Goal: Task Accomplishment & Management: Manage account settings

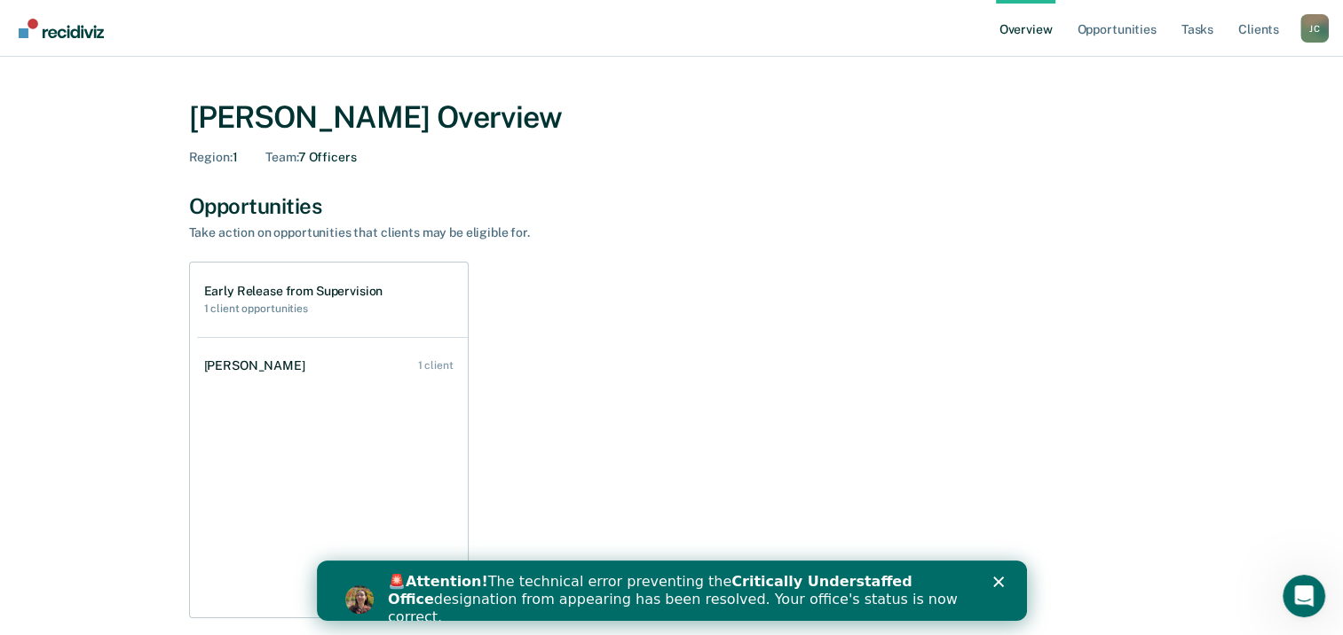
click at [1001, 579] on polygon "Close" at bounding box center [997, 582] width 11 height 11
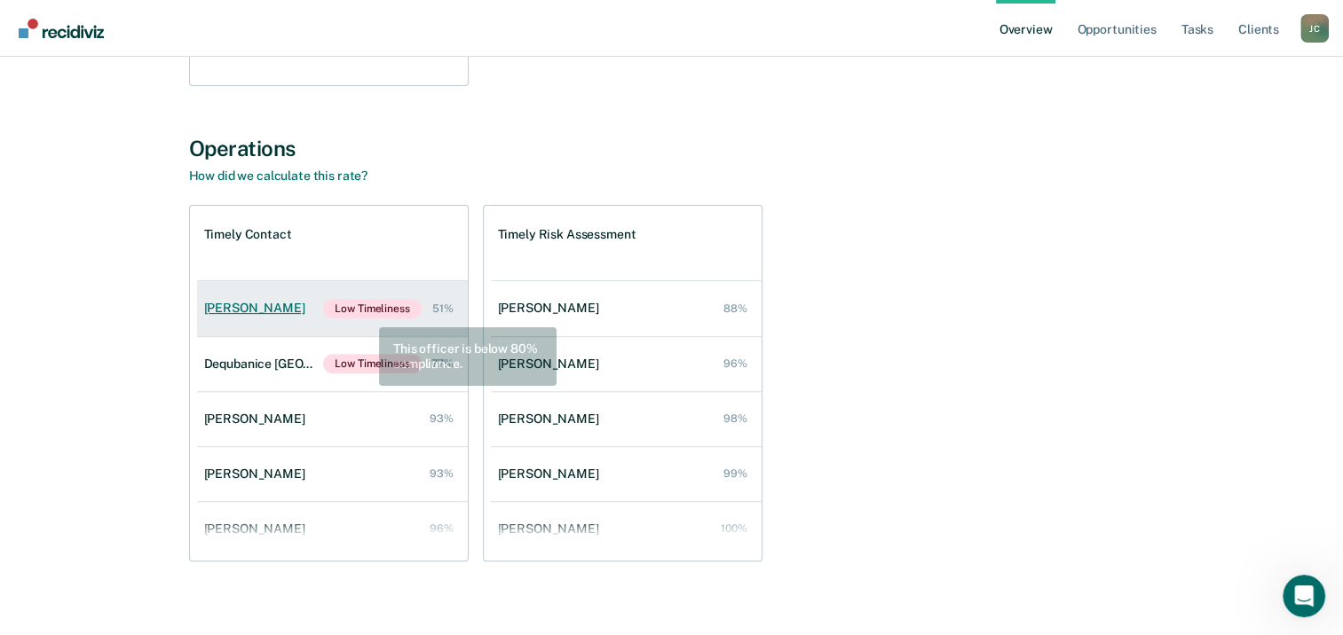
click at [366, 314] on span "Low Timeliness" at bounding box center [372, 309] width 98 height 20
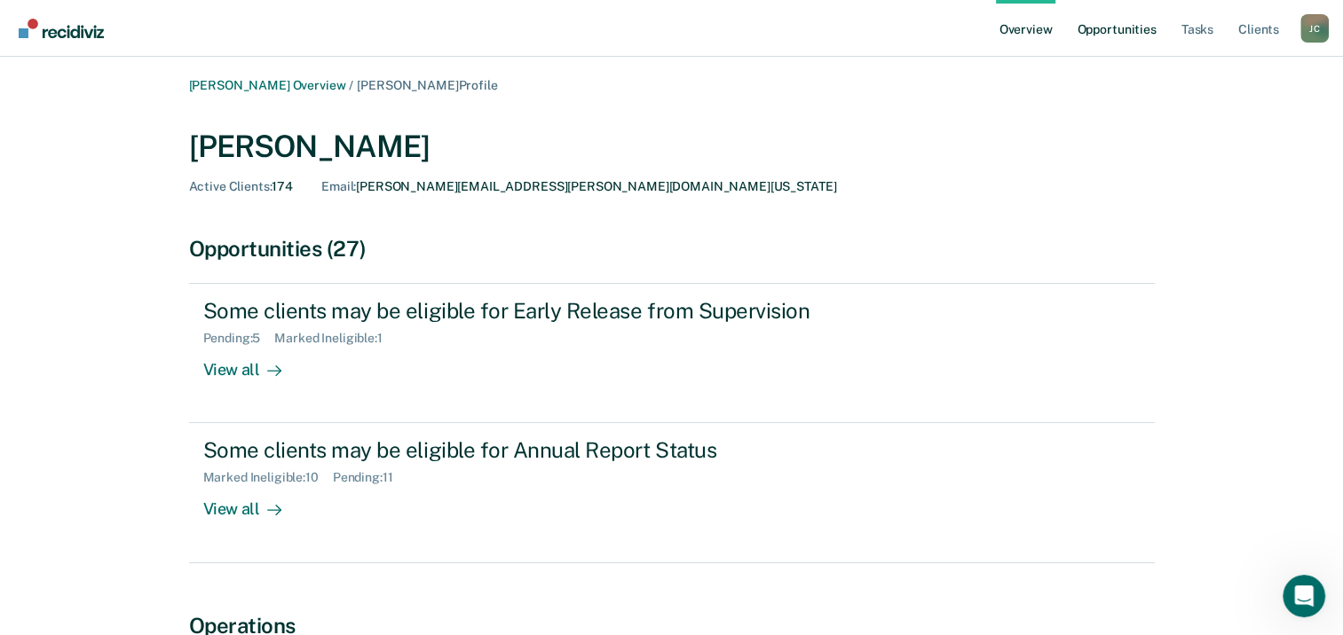
click at [1121, 32] on link "Opportunities" at bounding box center [1116, 28] width 86 height 57
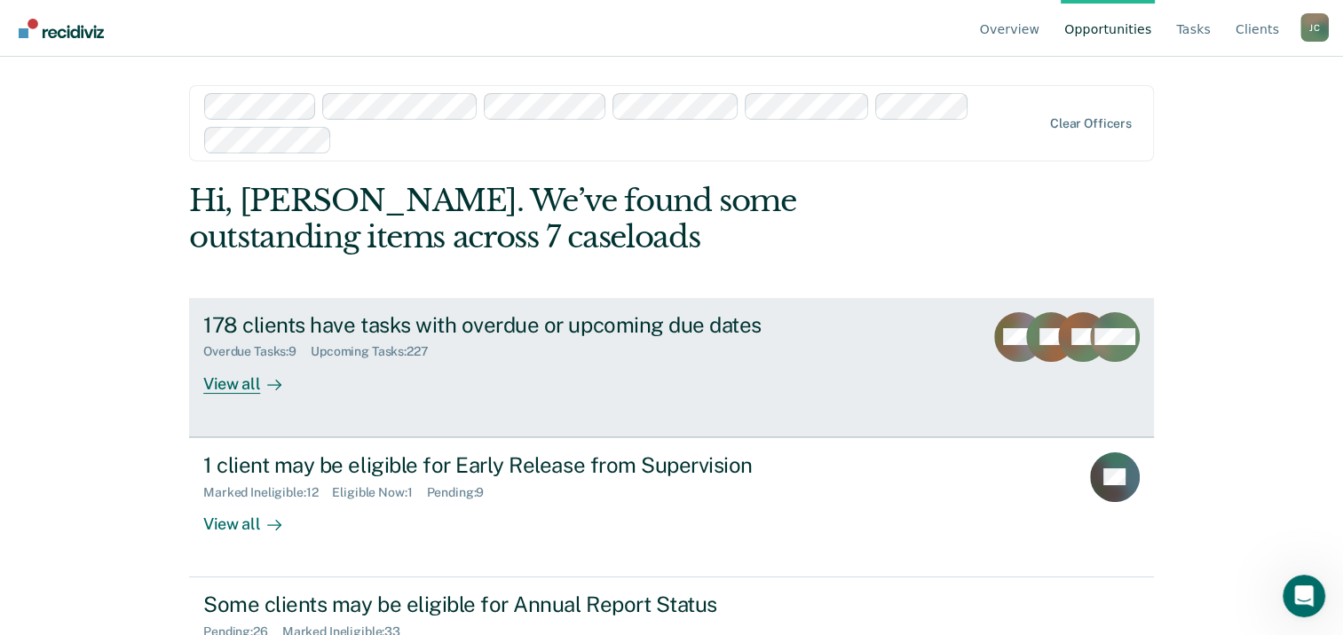
scroll to position [81, 0]
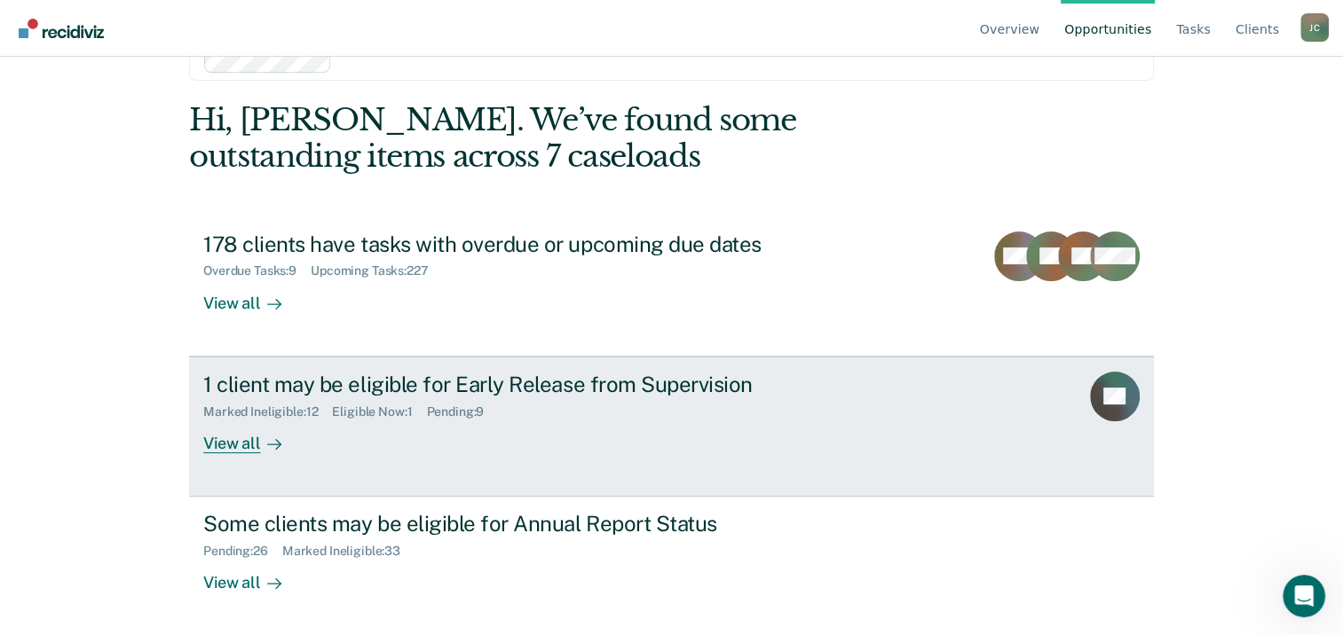
click at [738, 461] on link "1 client may be eligible for Early Release from Supervision Marked Ineligible :…" at bounding box center [671, 427] width 965 height 140
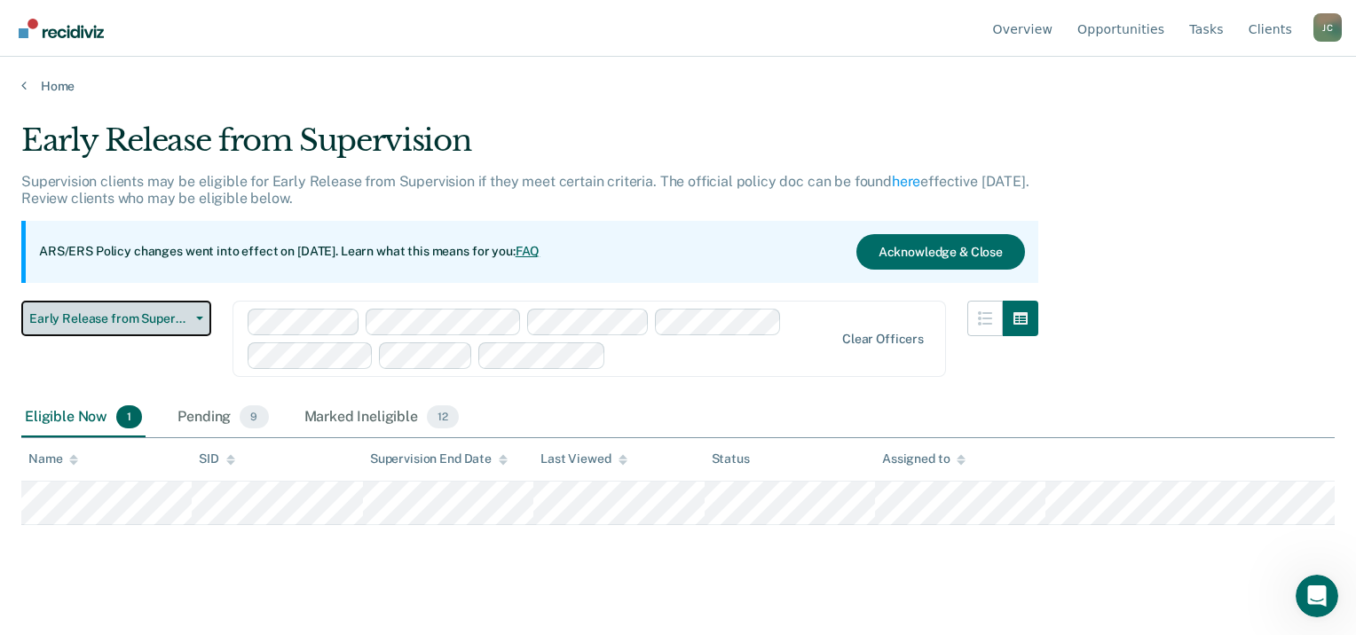
click at [185, 329] on button "Early Release from Supervision" at bounding box center [116, 318] width 190 height 35
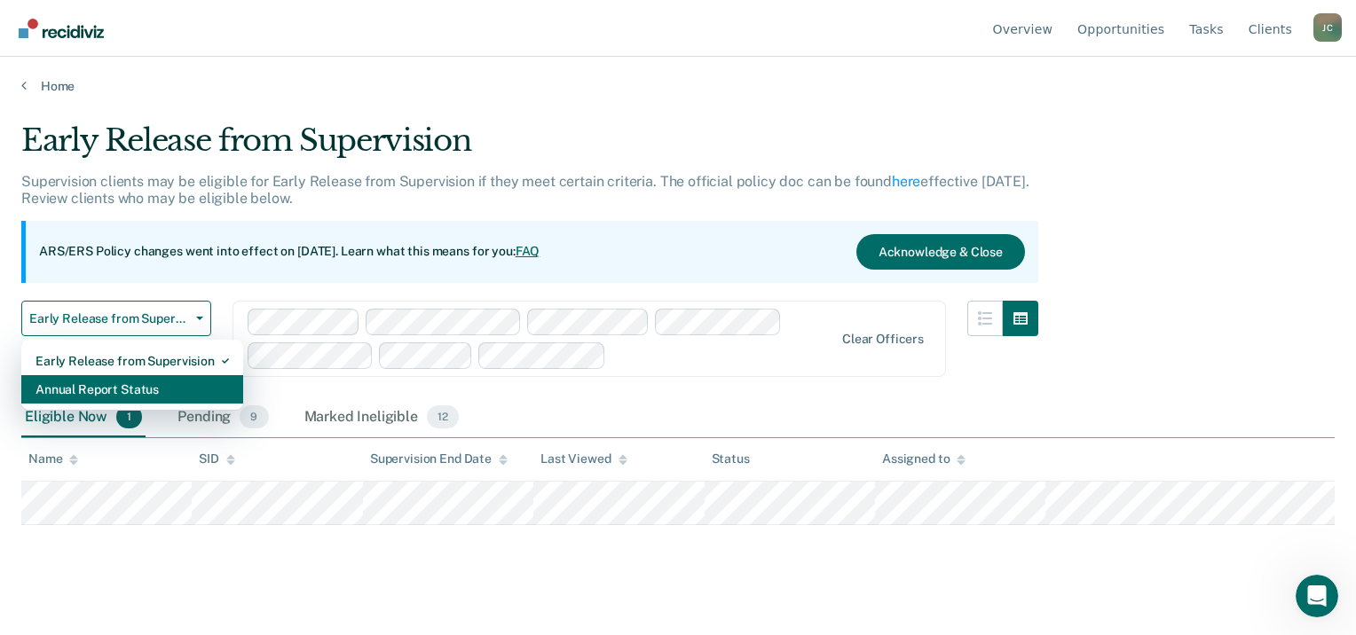
click at [172, 383] on div "Annual Report Status" at bounding box center [131, 389] width 193 height 28
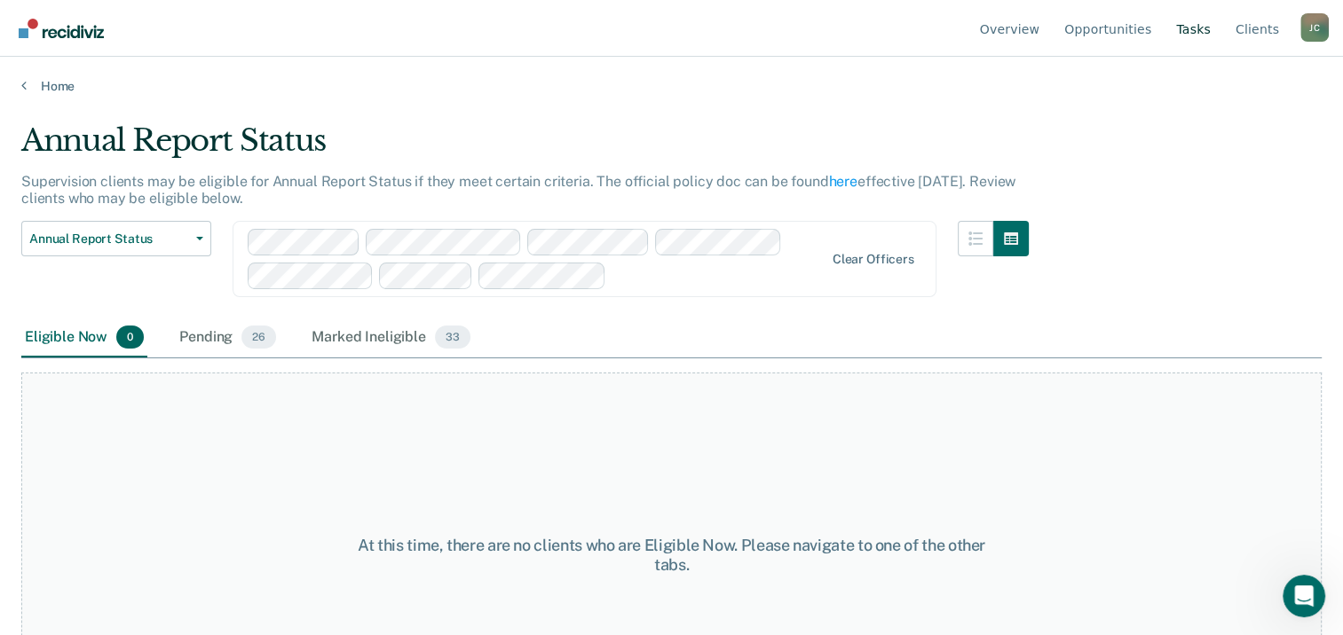
click at [1199, 34] on link "Tasks" at bounding box center [1193, 28] width 42 height 57
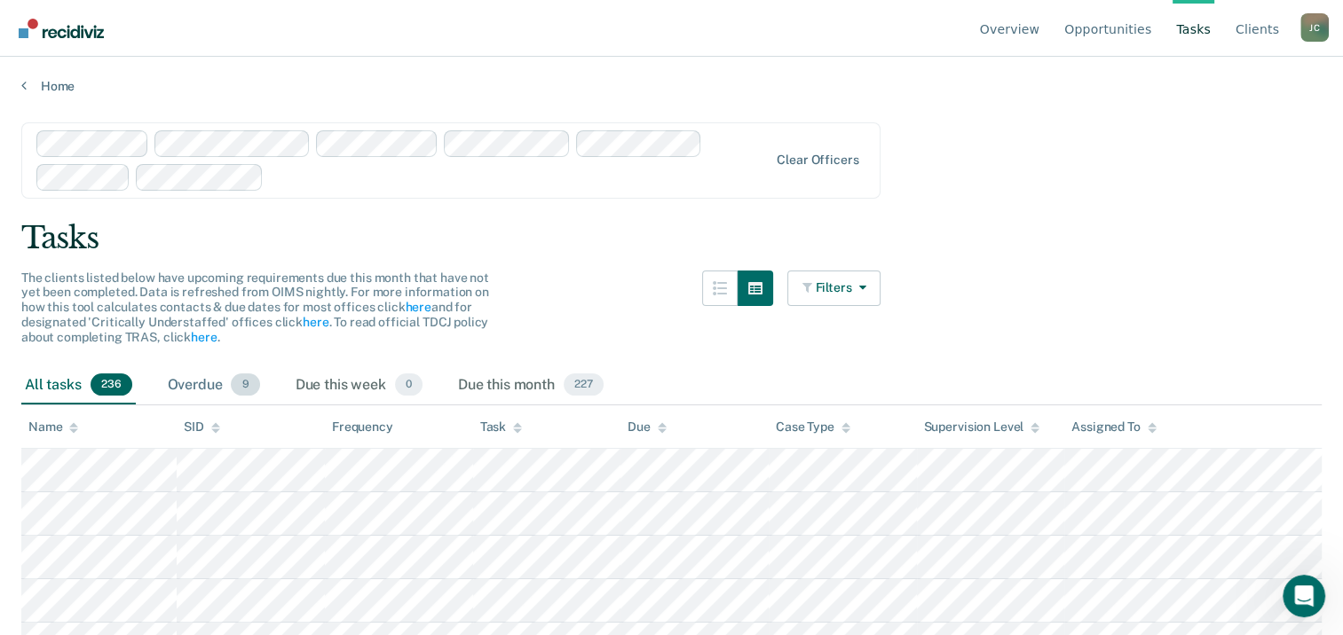
click at [185, 389] on div "Overdue 9" at bounding box center [213, 386] width 99 height 39
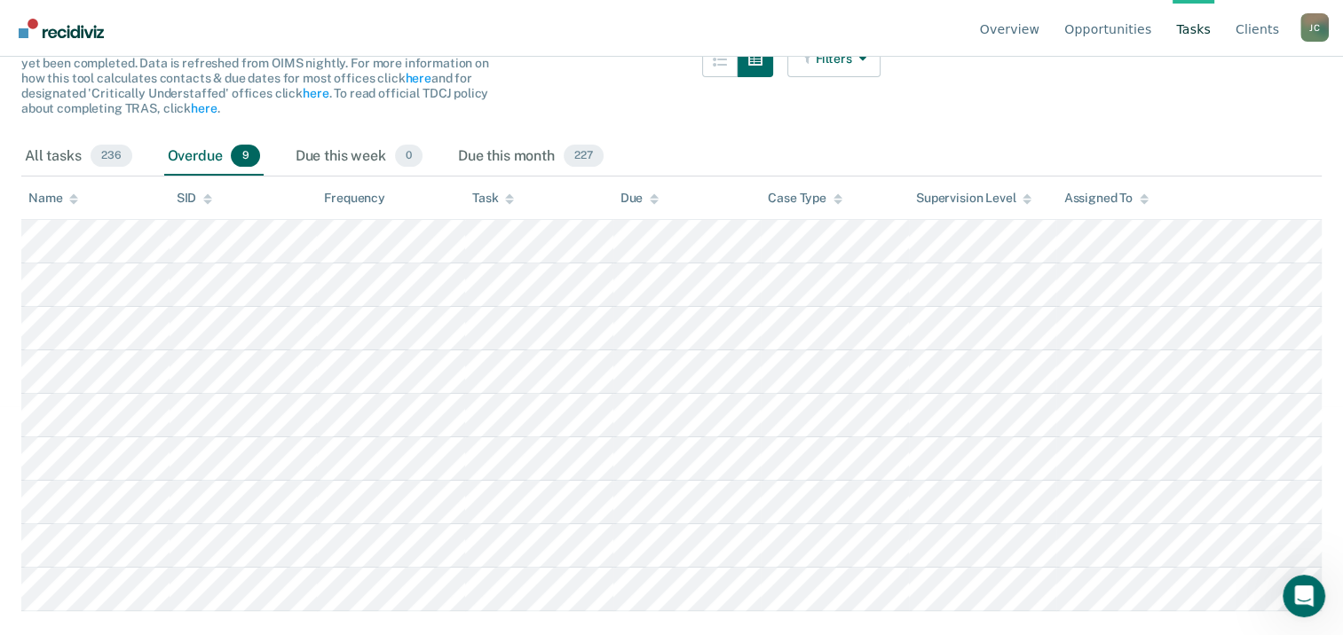
scroll to position [241, 0]
